Goal: Answer question/provide support

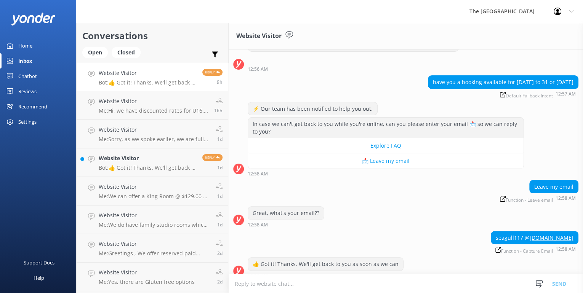
scroll to position [37, 0]
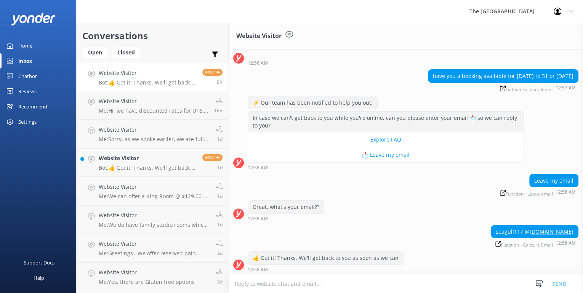
click at [248, 283] on textarea at bounding box center [406, 284] width 354 height 19
click at [317, 284] on textarea "We are fully booked on the [DATE]" at bounding box center [406, 283] width 354 height 19
type textarea "We are fully booked on the [DATE]"
click at [562, 285] on button "Send" at bounding box center [559, 283] width 29 height 19
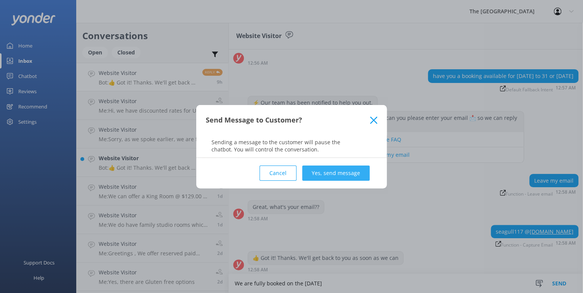
click at [324, 179] on button "Yes, send message" at bounding box center [335, 173] width 67 height 15
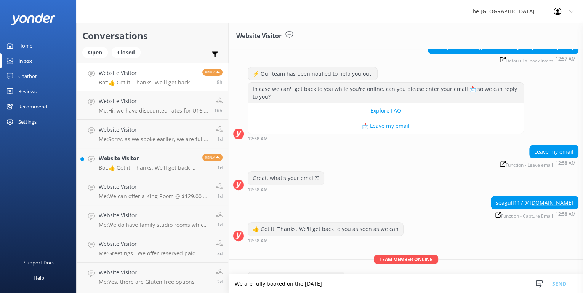
scroll to position [87, 0]
